Goal: Task Accomplishment & Management: Use online tool/utility

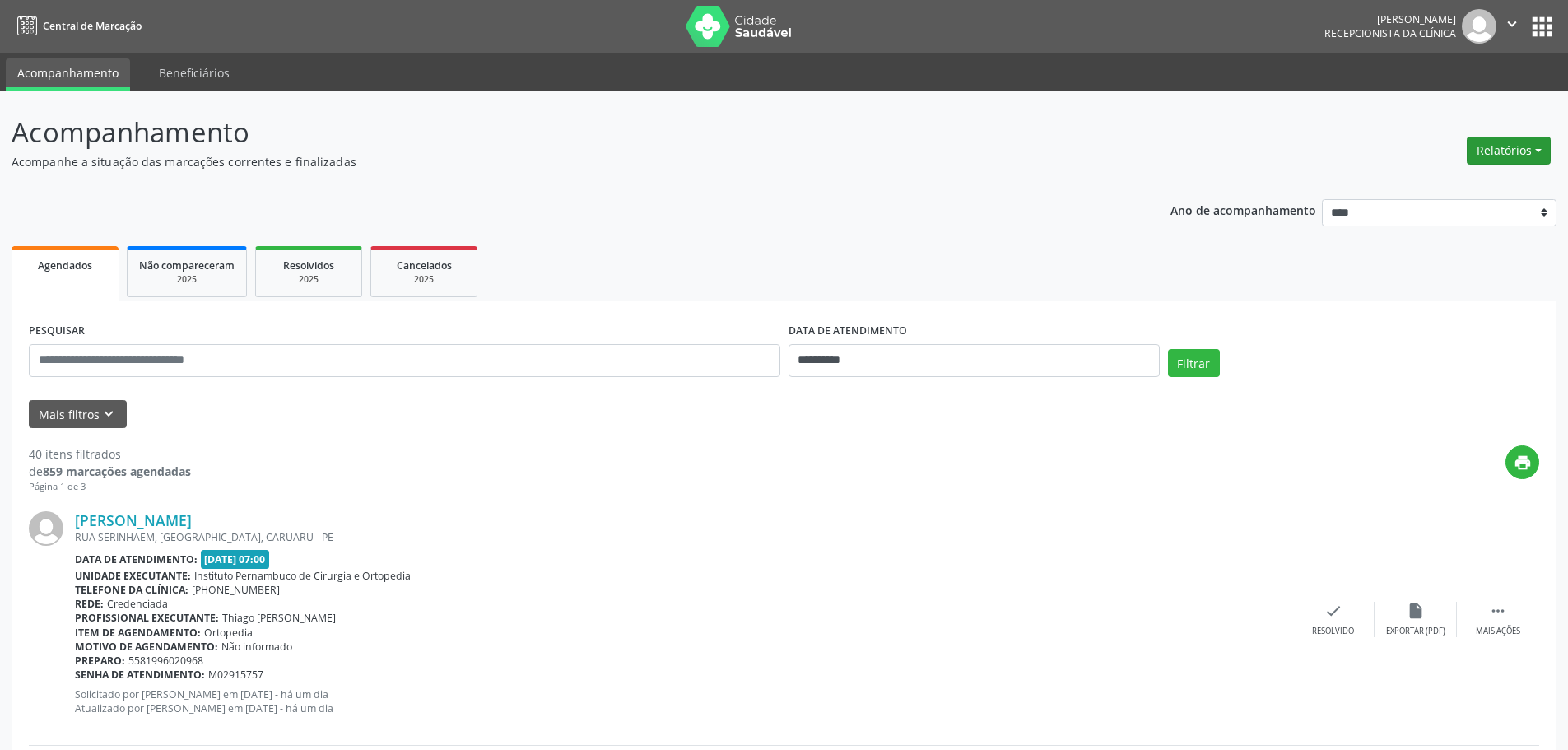
click at [1489, 157] on button "Relatórios" at bounding box center [1508, 150] width 84 height 28
click at [1452, 183] on link "Agendamentos" at bounding box center [1463, 185] width 177 height 23
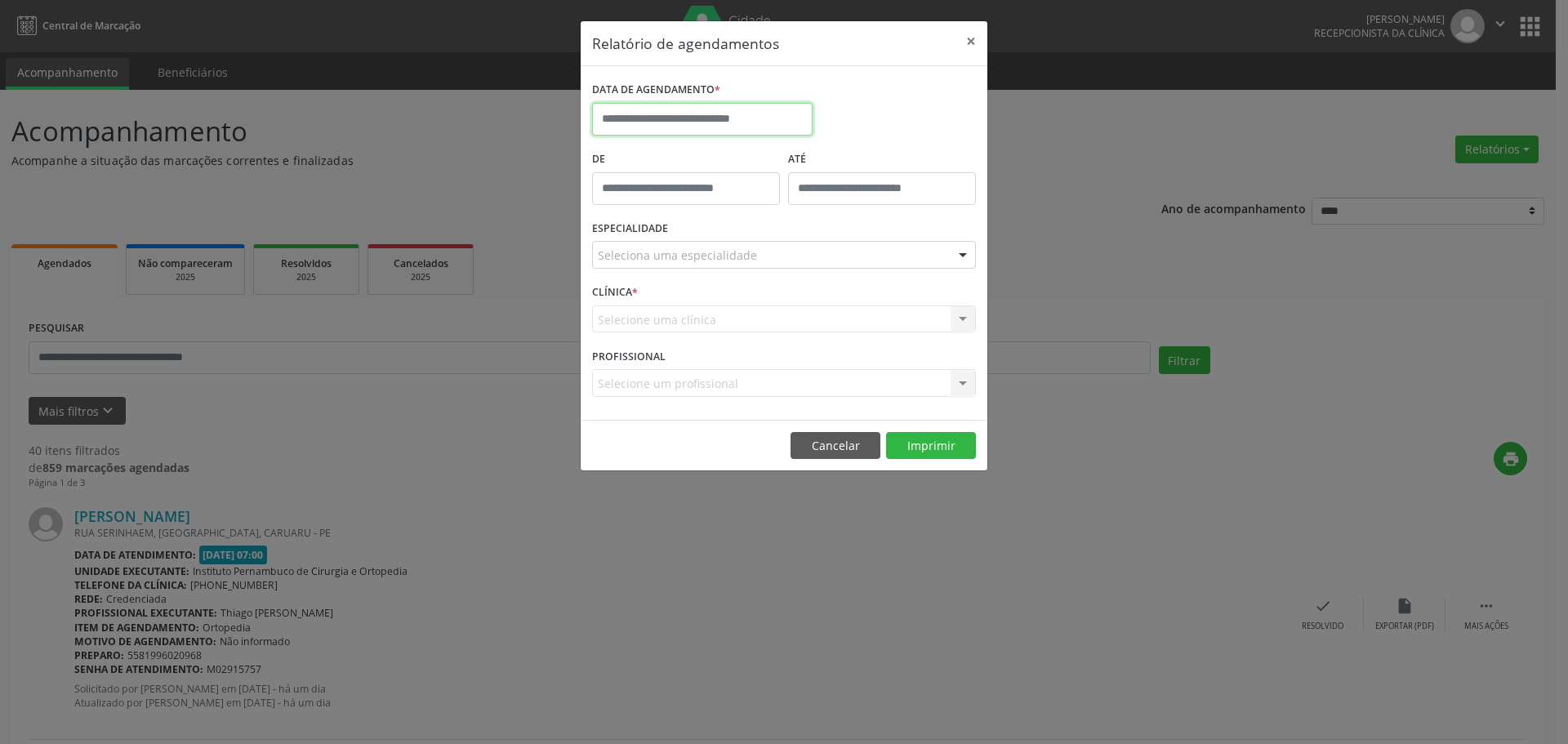
click at [808, 103] on input "text" at bounding box center [702, 119] width 221 height 32
click at [780, 207] on span "5" at bounding box center [788, 204] width 31 height 31
type input "**********"
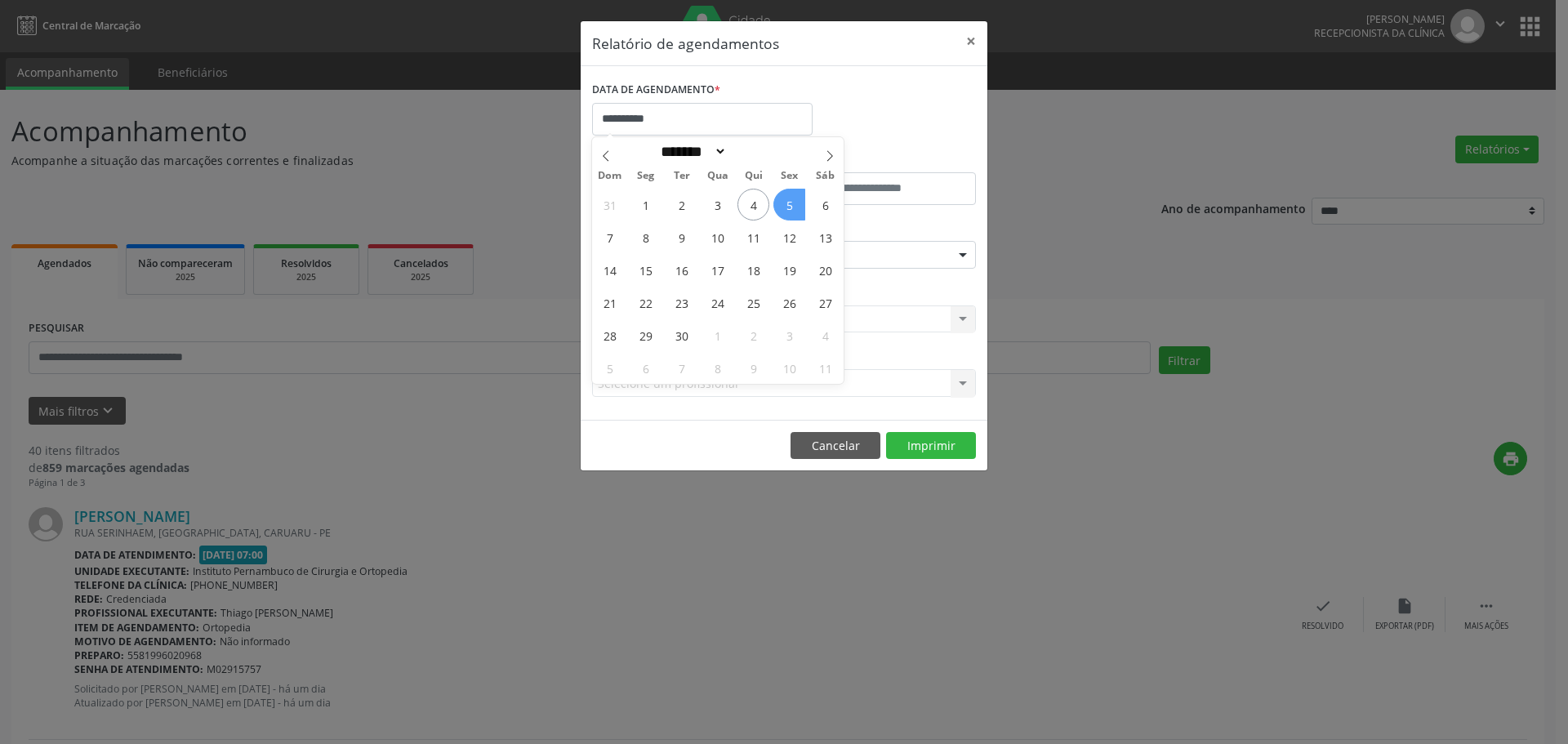
click at [780, 207] on span "5" at bounding box center [788, 204] width 31 height 31
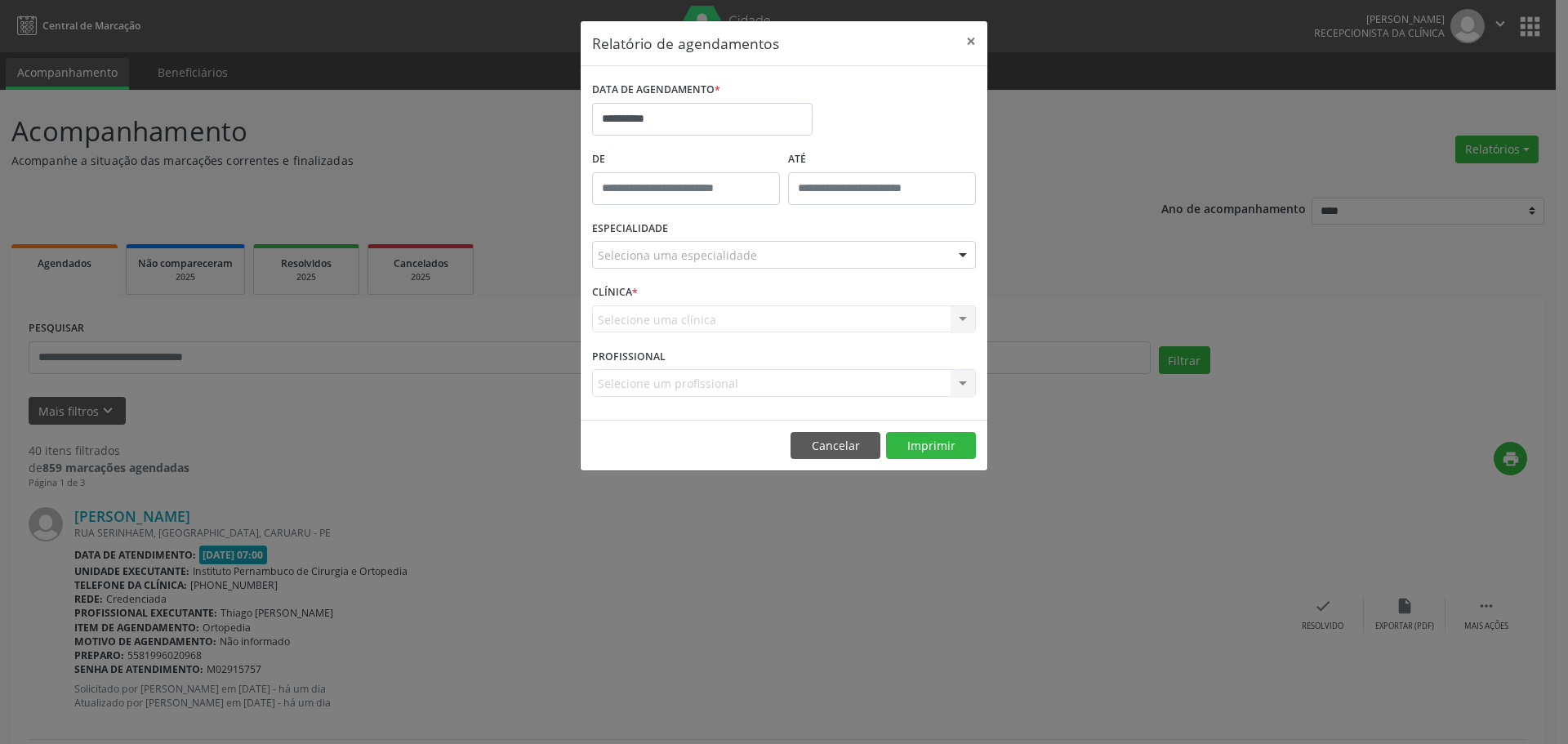
click at [773, 252] on div "Seleciona uma especialidade" at bounding box center [784, 254] width 384 height 28
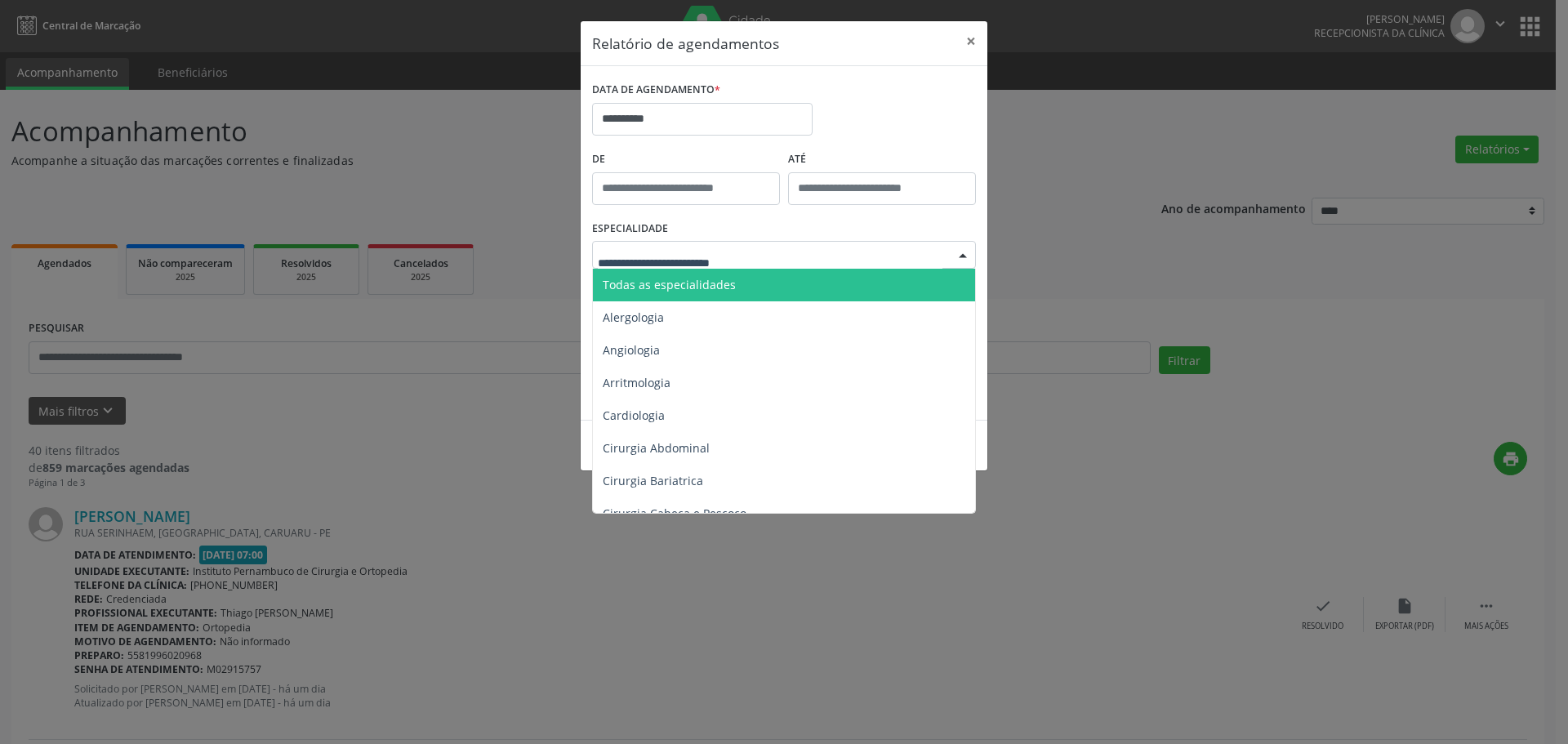
click at [765, 279] on span "Todas as especialidades" at bounding box center [784, 284] width 384 height 32
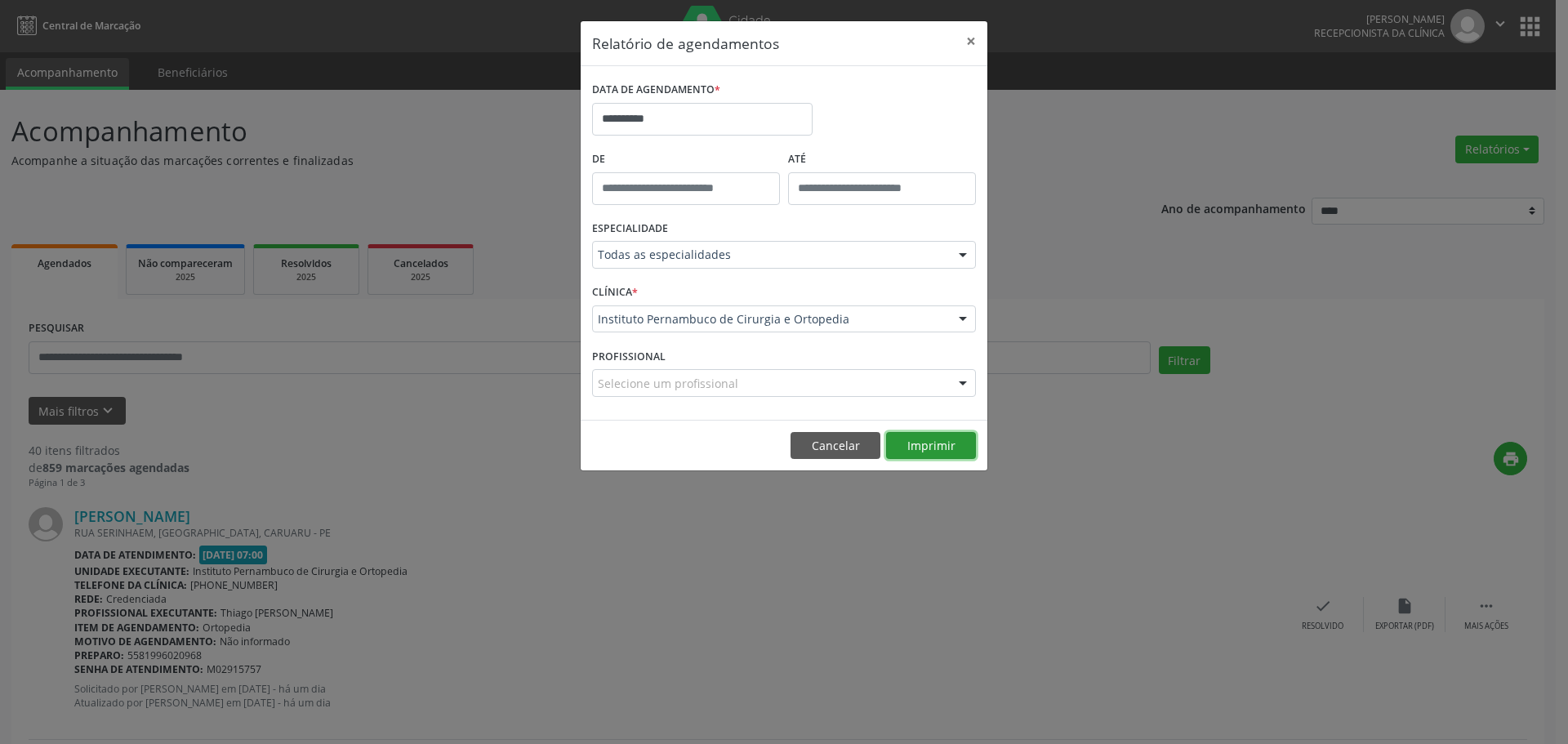
click at [934, 444] on button "Imprimir" at bounding box center [931, 445] width 90 height 28
